Goal: Information Seeking & Learning: Learn about a topic

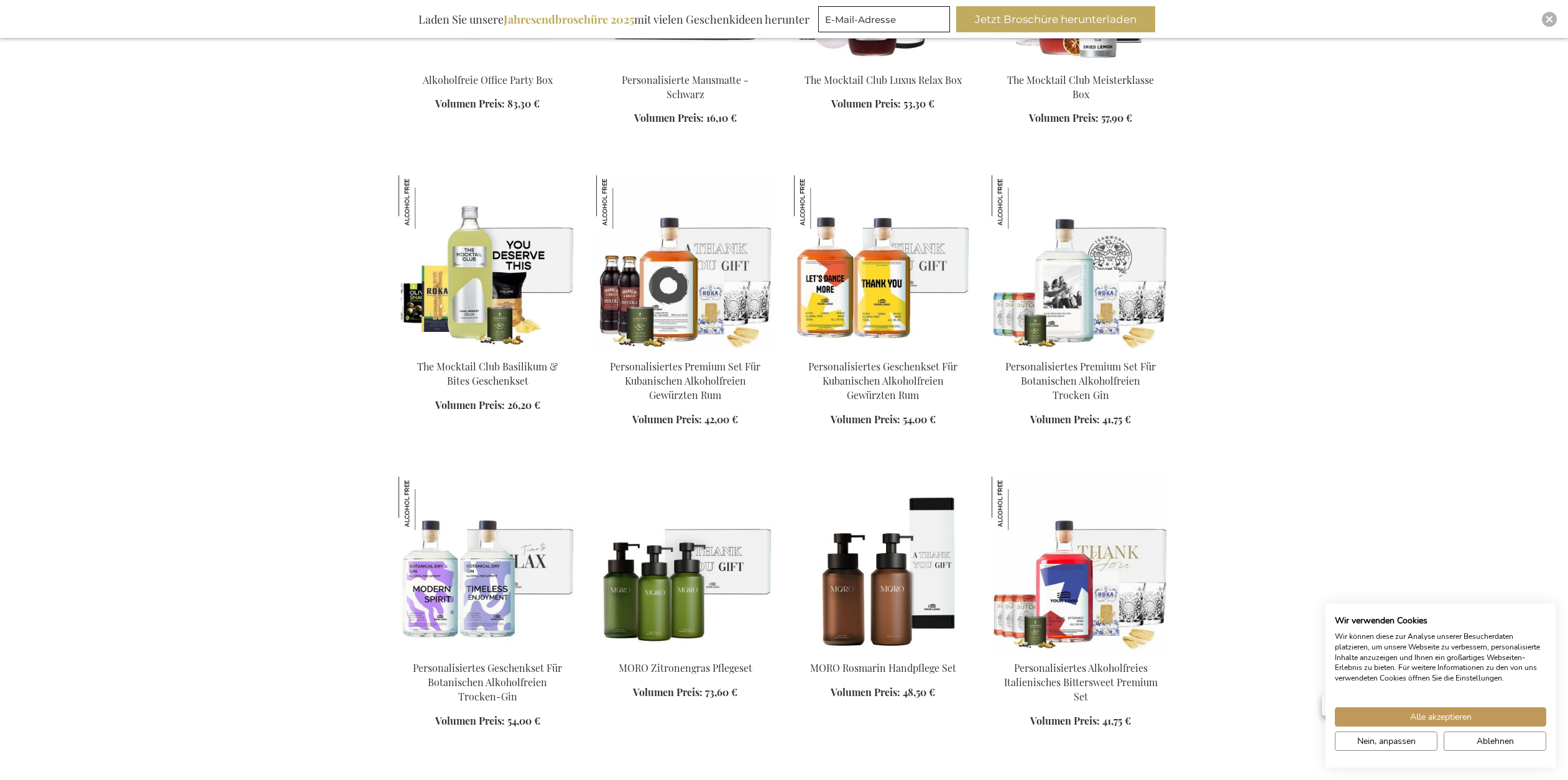
scroll to position [1741, 0]
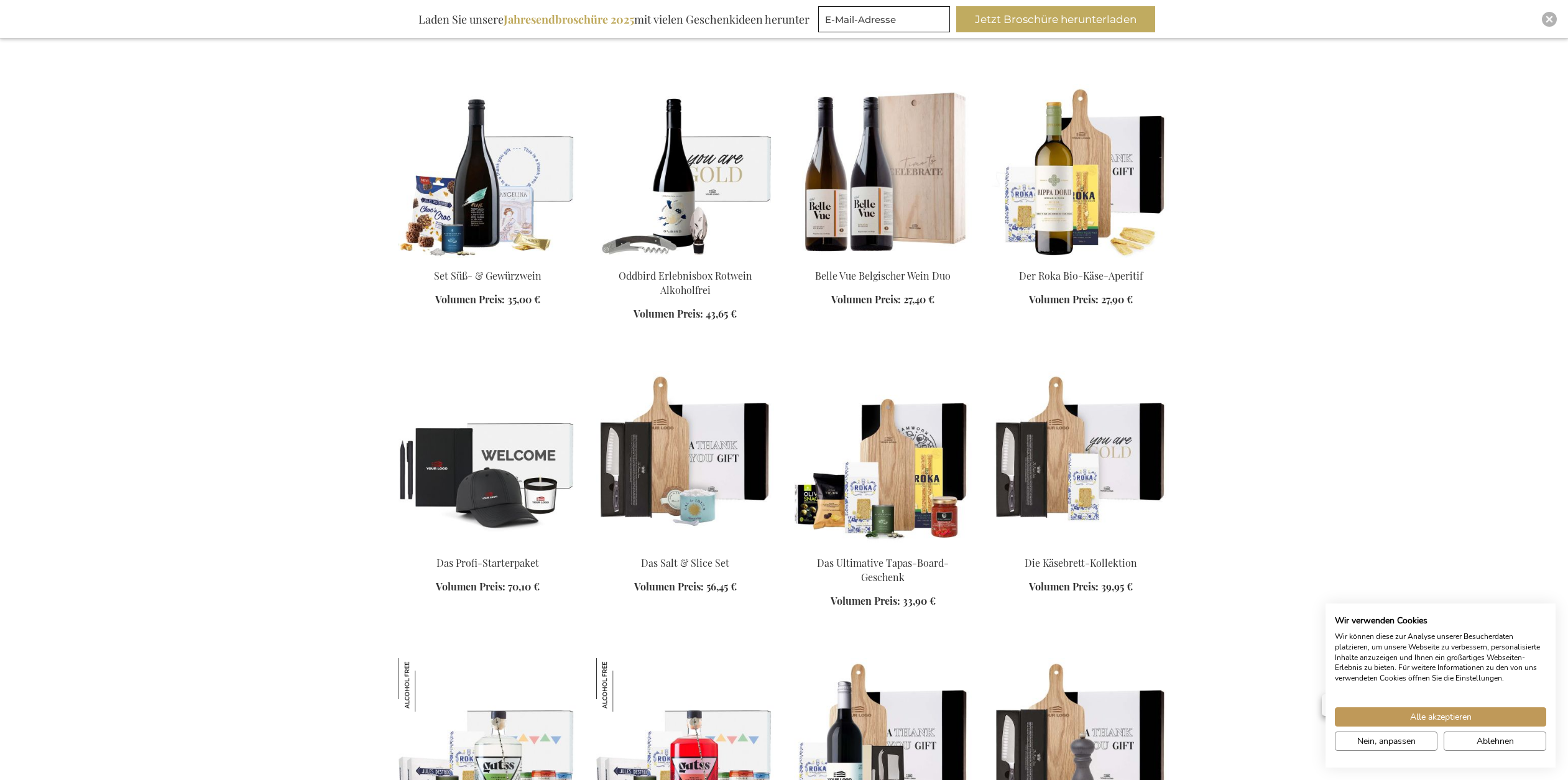
scroll to position [2611, 0]
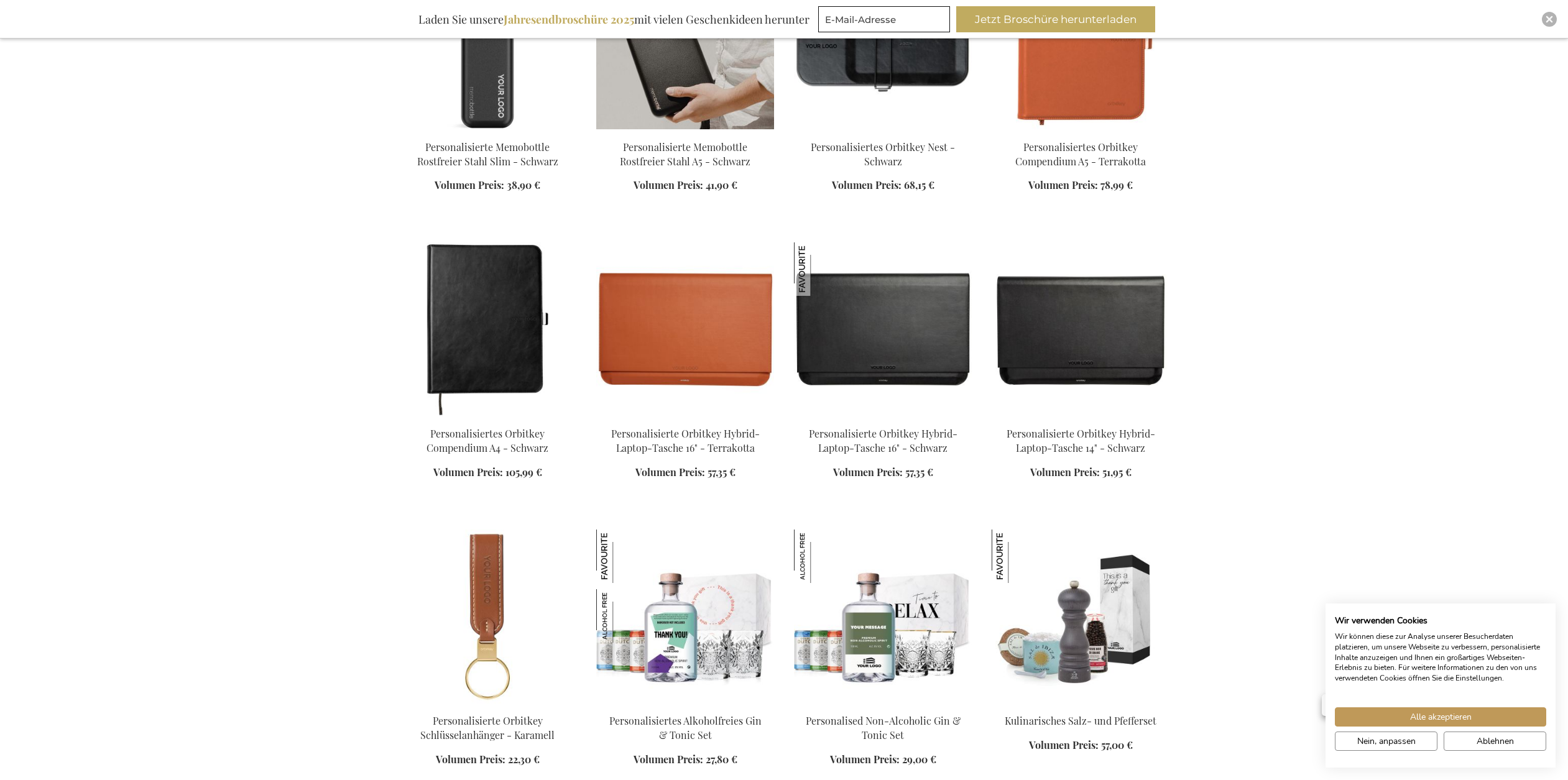
scroll to position [10194, 0]
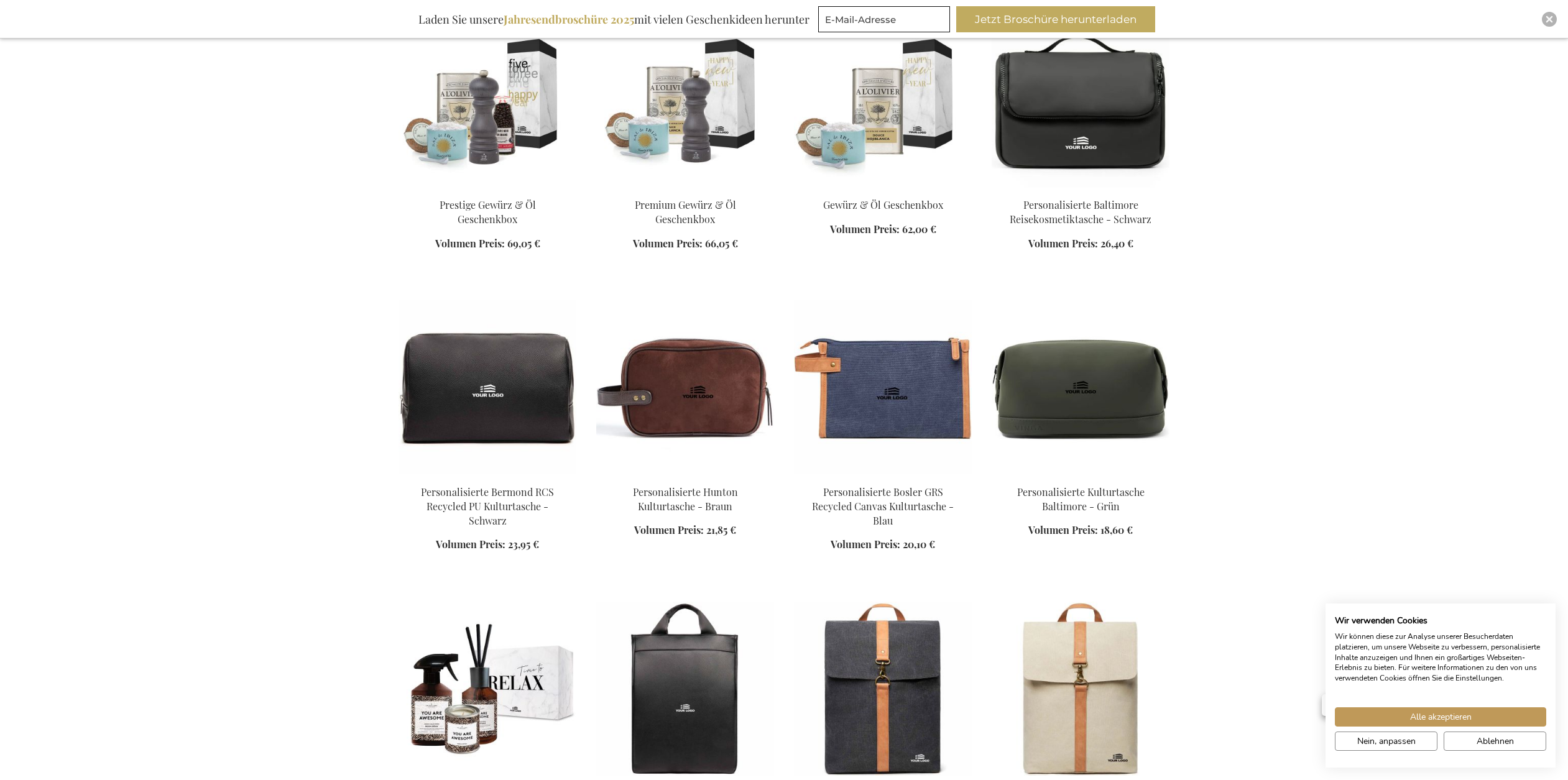
scroll to position [11126, 0]
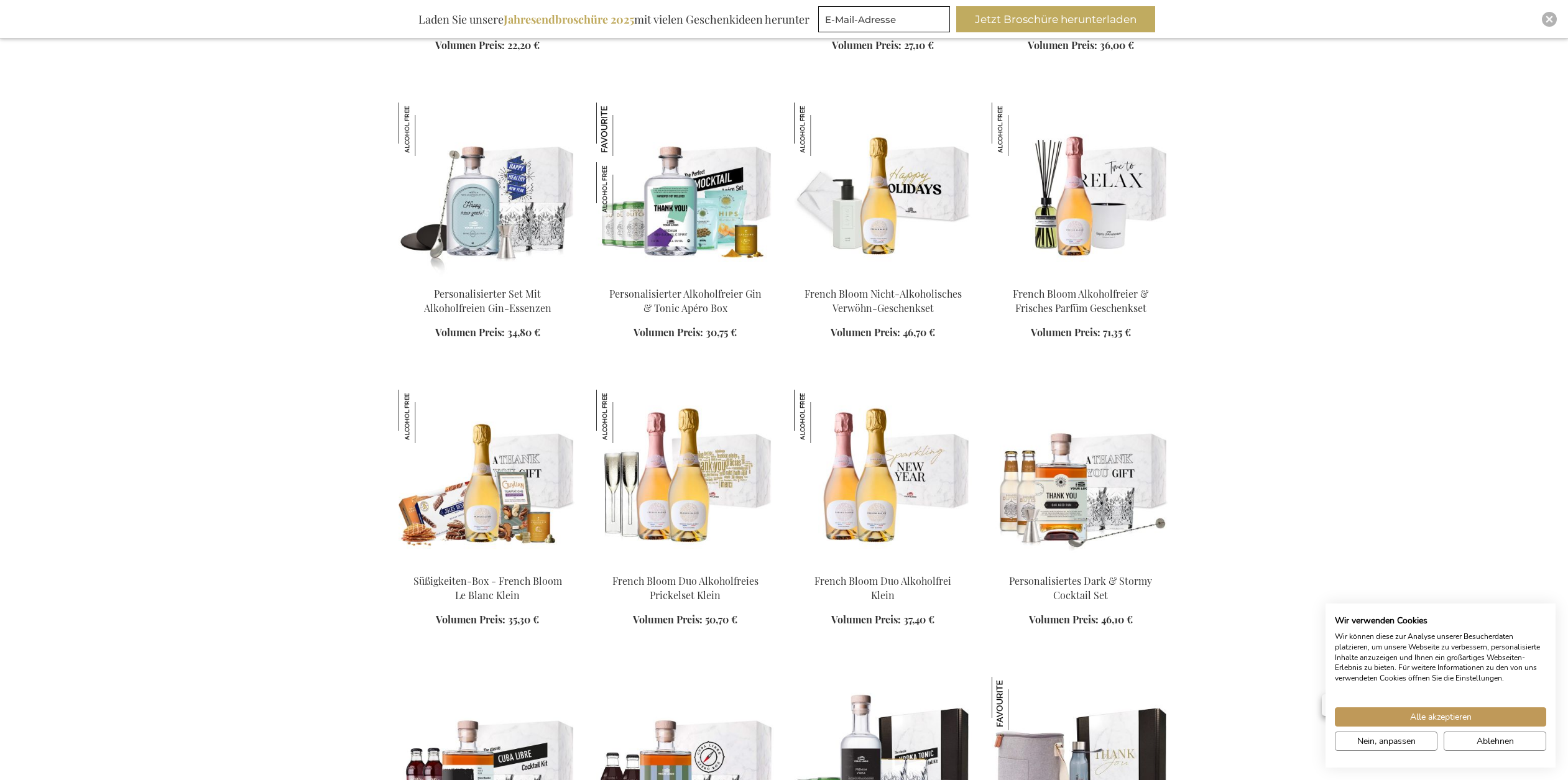
scroll to position [14172, 0]
